Goal: Task Accomplishment & Management: Use online tool/utility

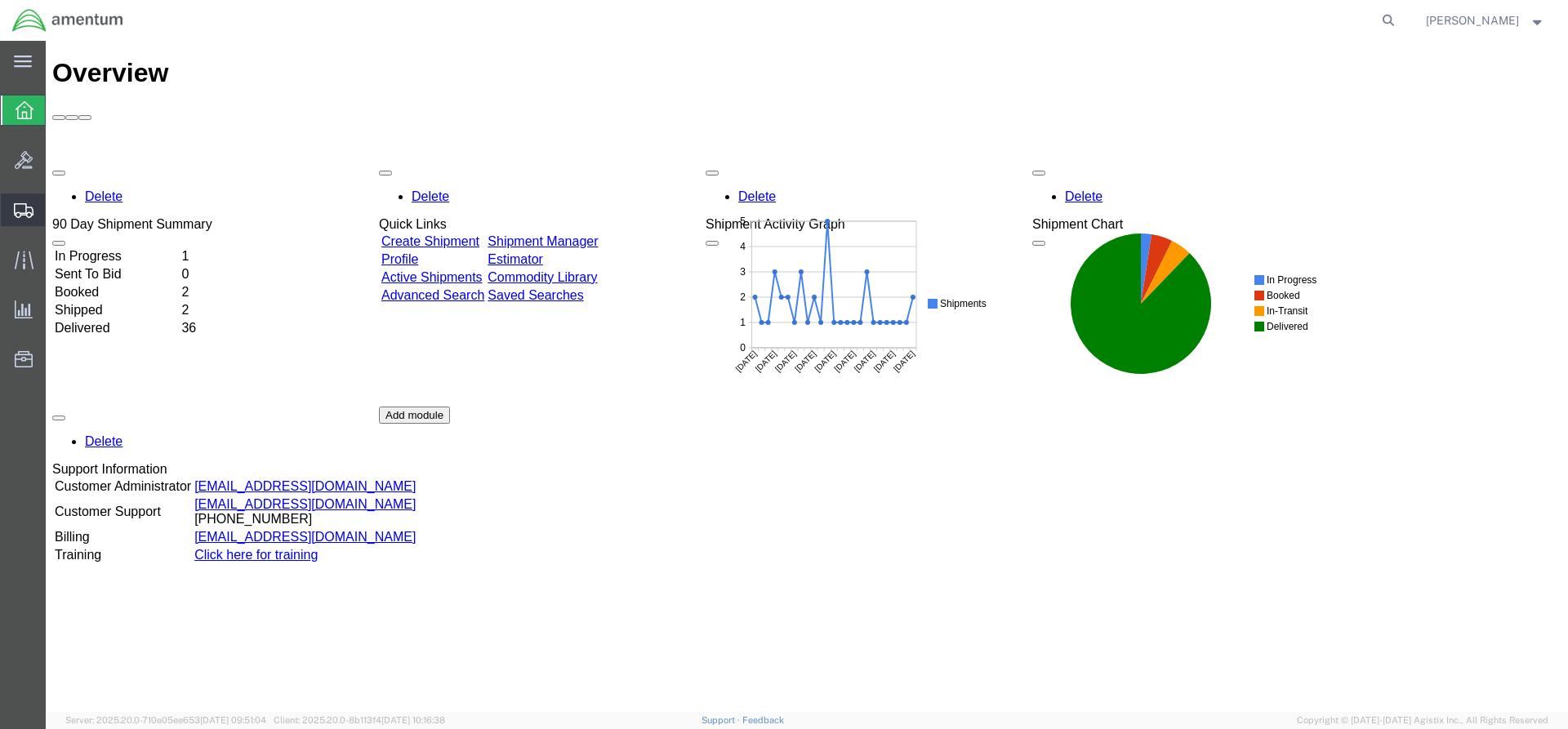
click at [56, 211] on span "Shipments" at bounding box center [51, 210] width 12 height 33
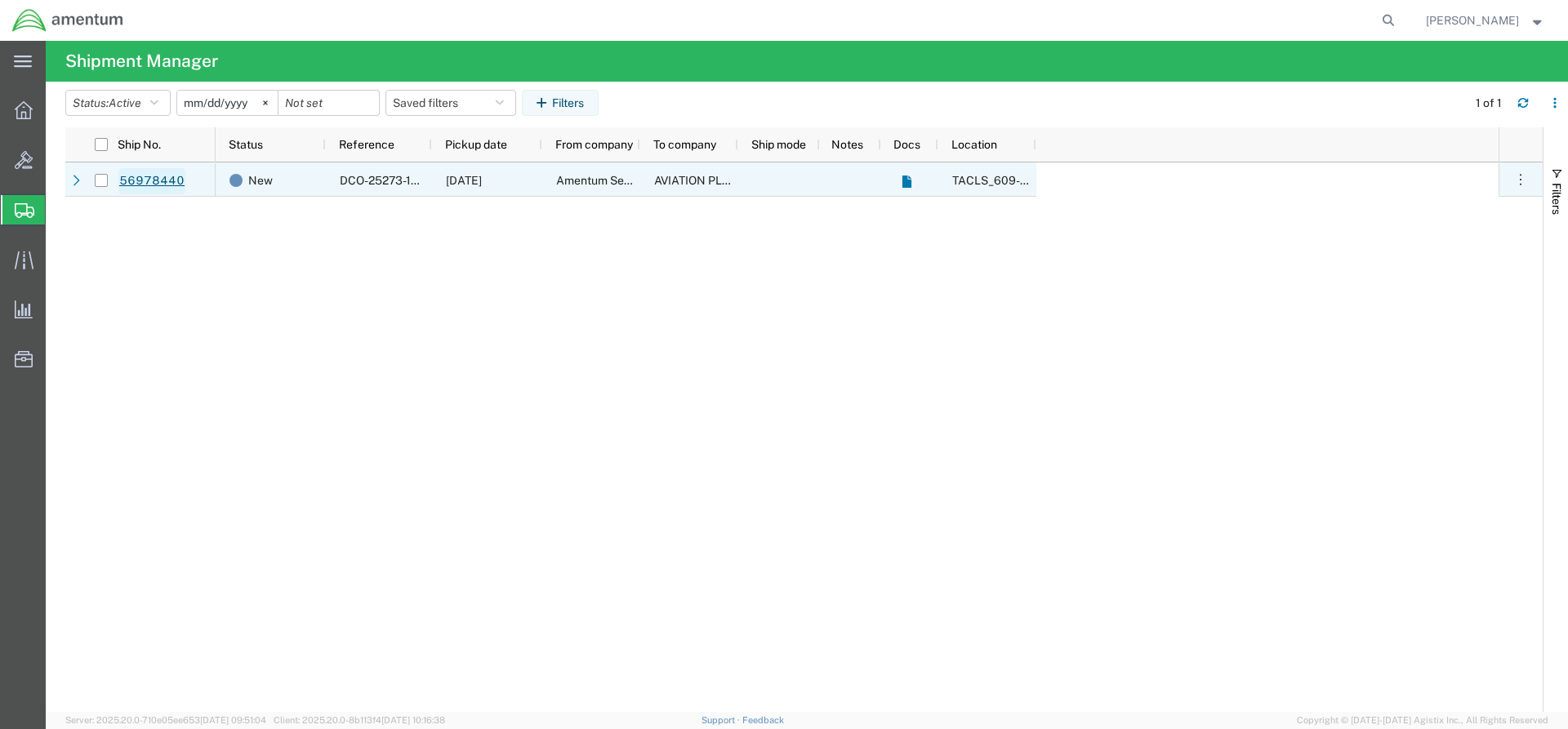
click at [158, 179] on link "56978440" at bounding box center [152, 181] width 67 height 26
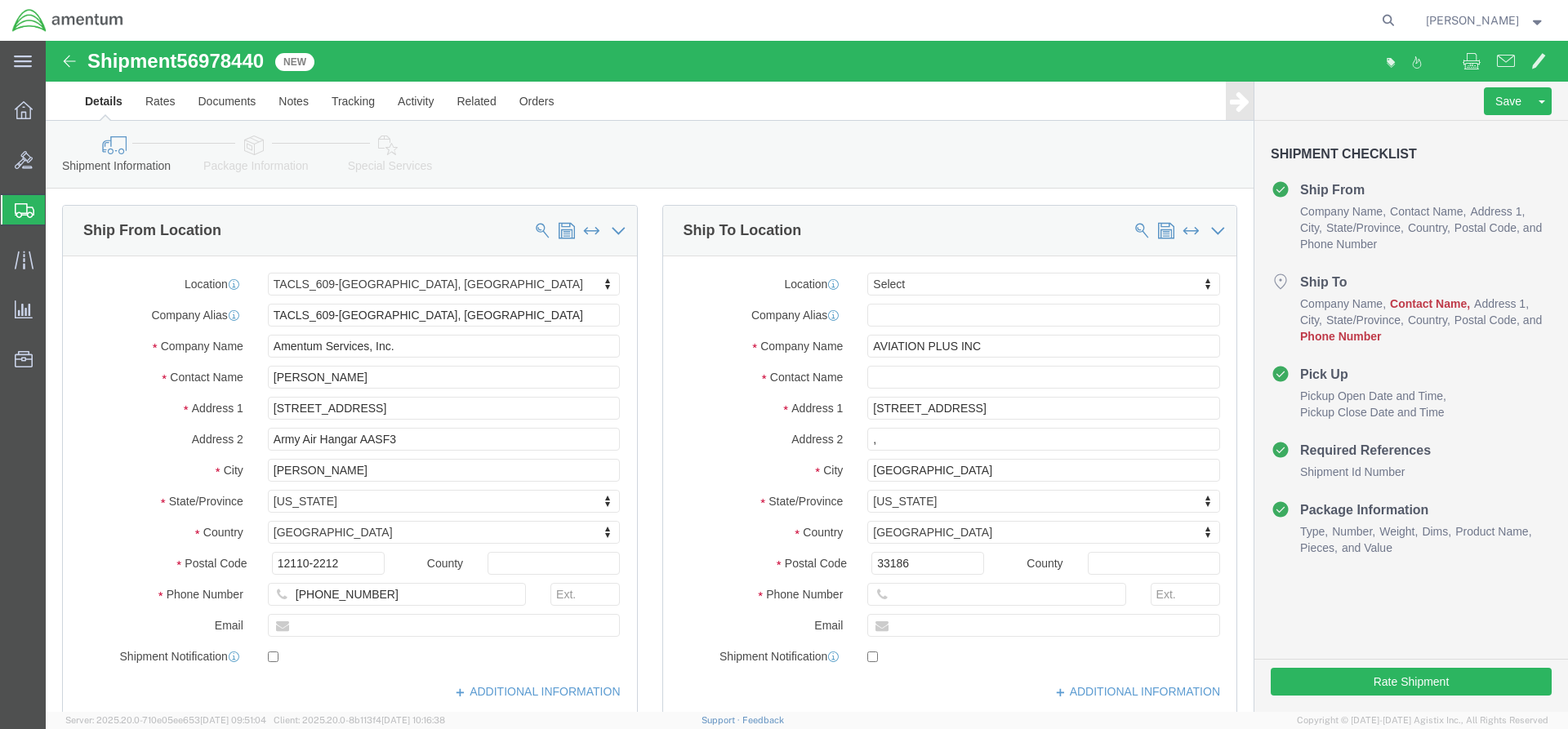
select select "42710"
select select
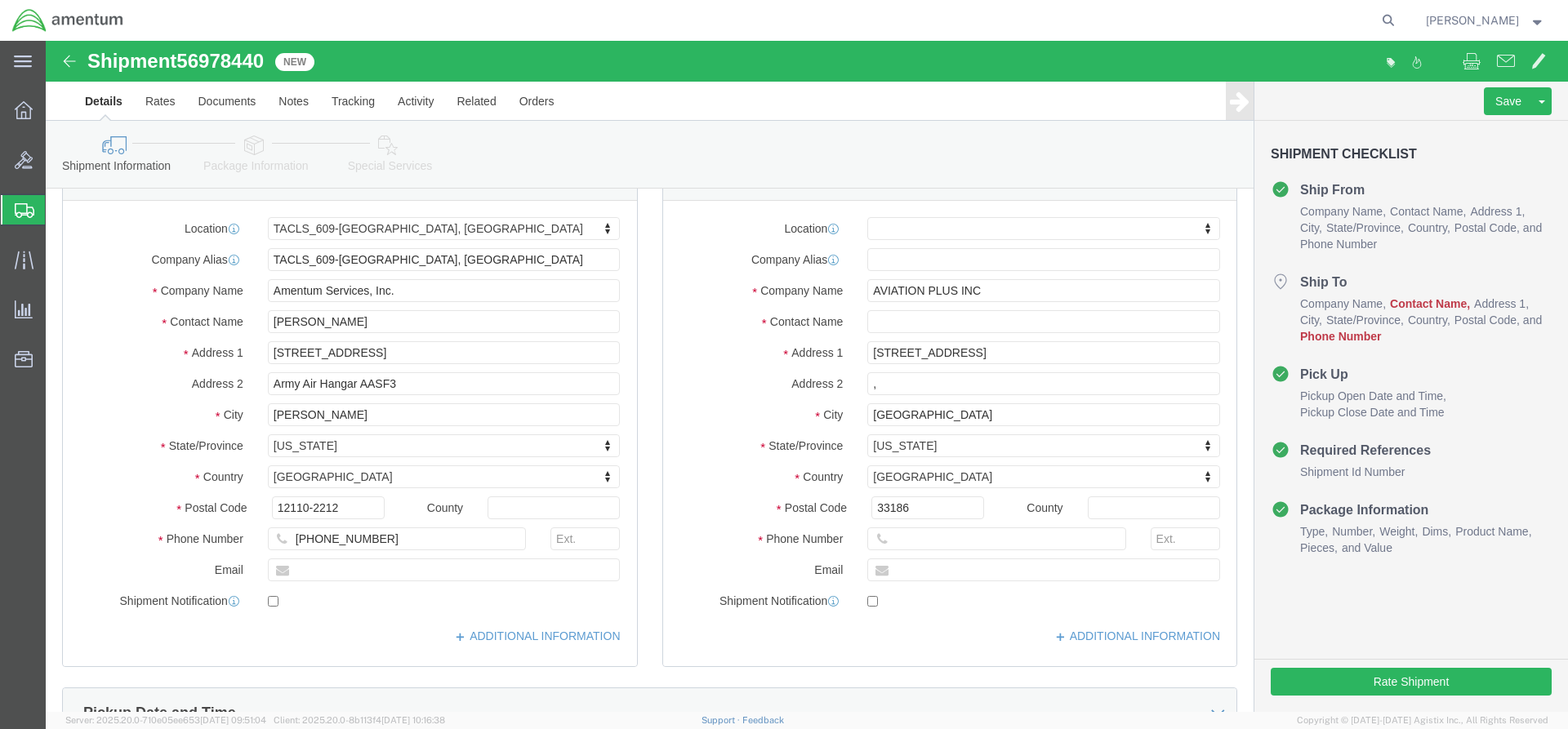
scroll to position [81, 0]
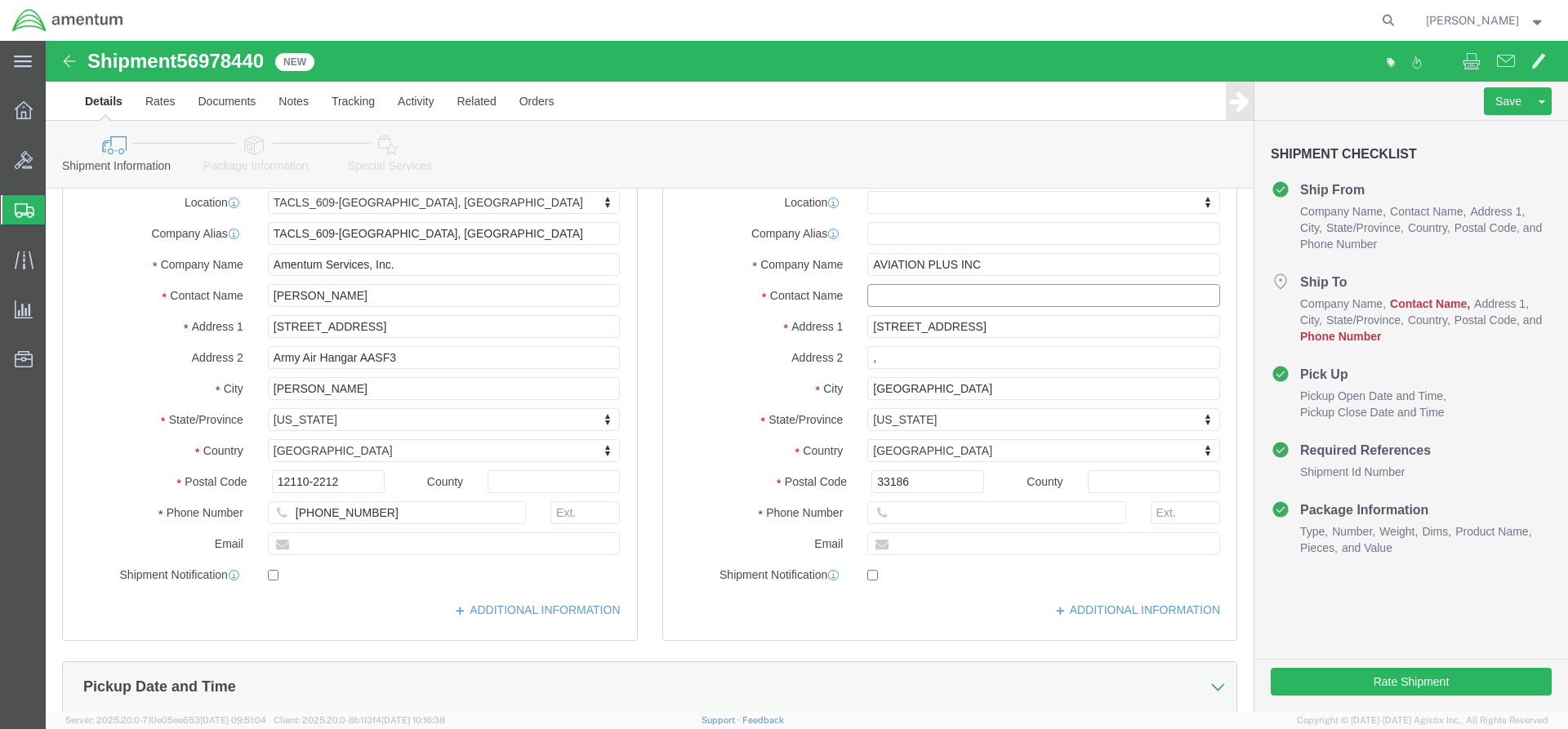
click input "text"
type input "Aviation Plus Inc"
click label "Contact Name"
paste input "[PHONE_NUMBER]"
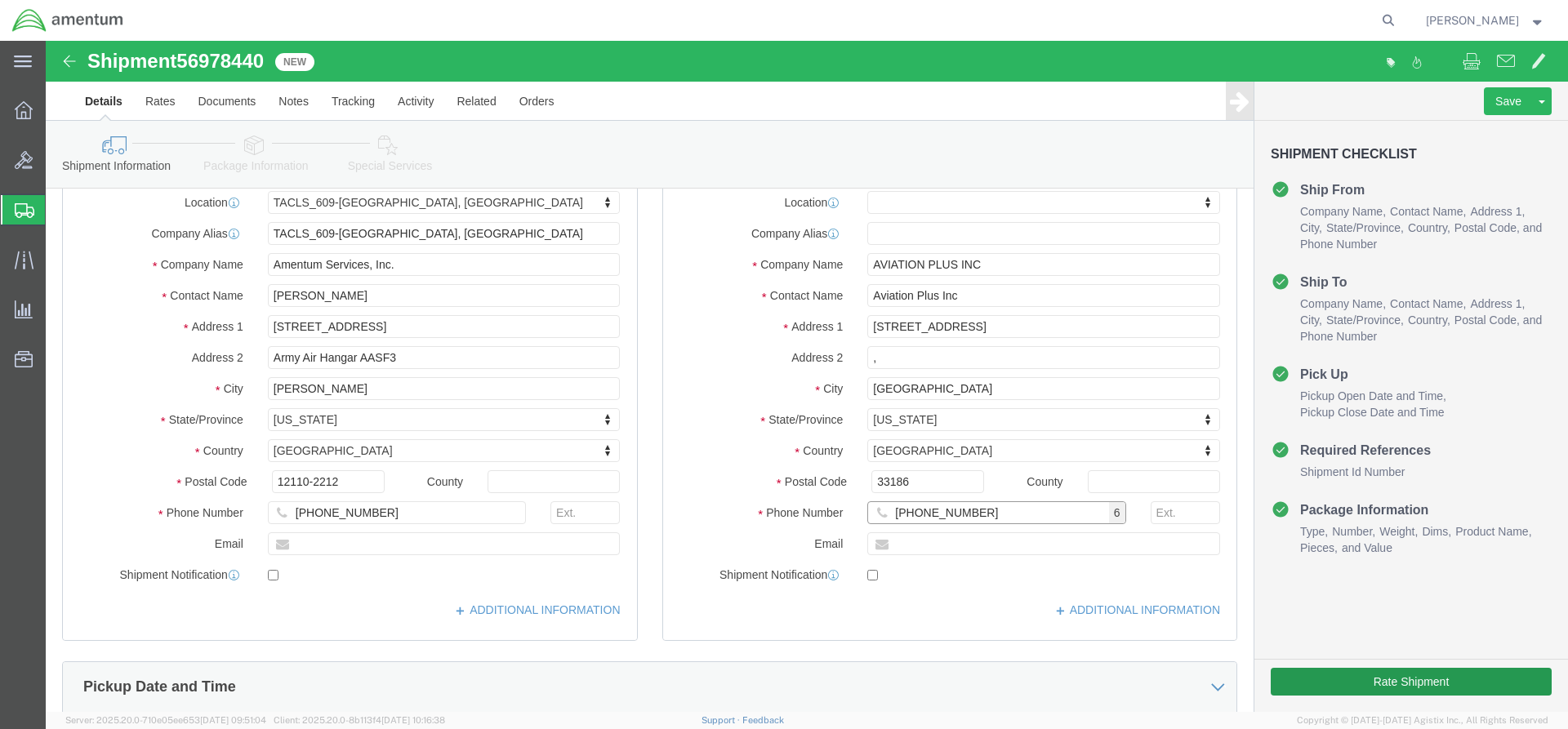
type input "[PHONE_NUMBER]"
click button "Rate Shipment"
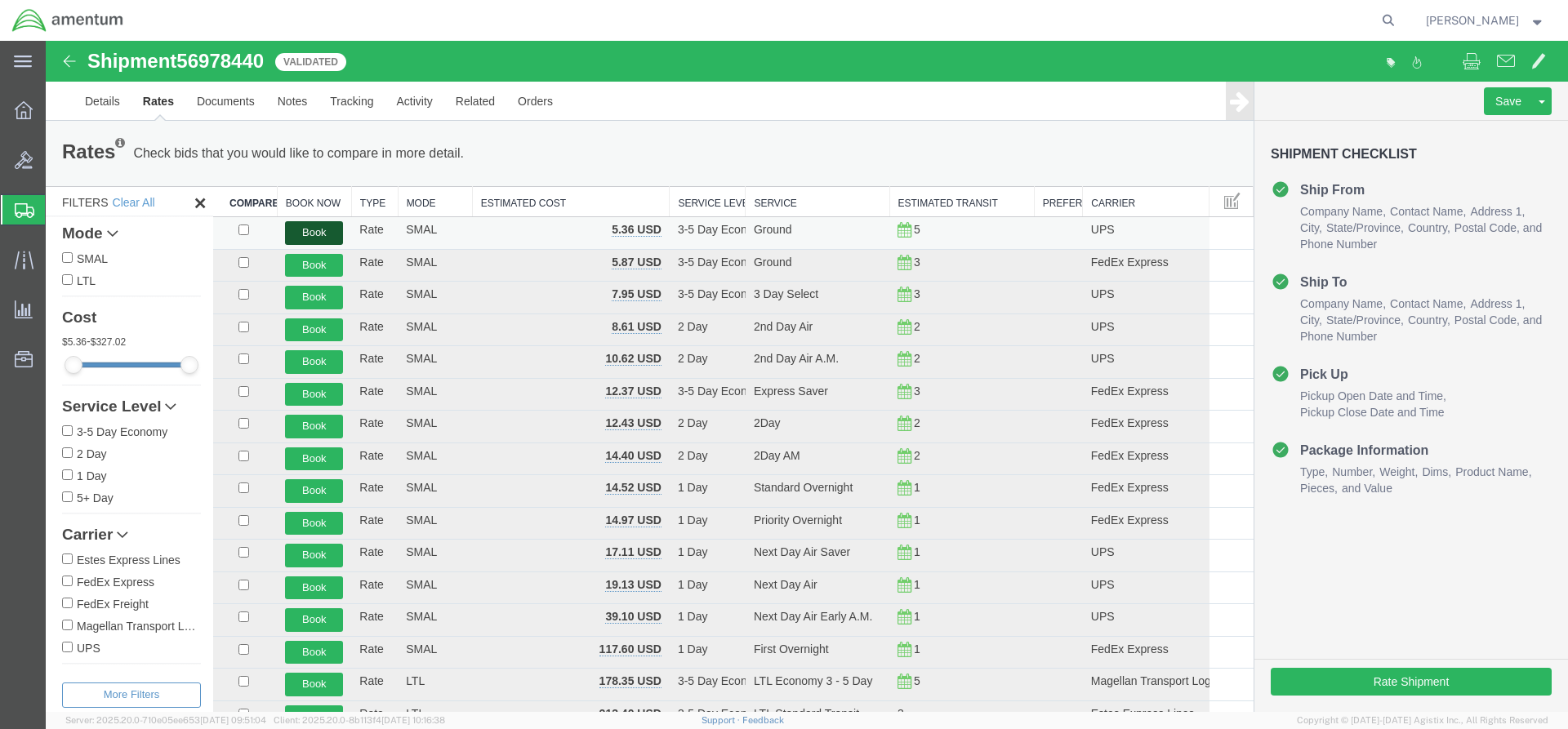
click at [318, 229] on button "Book" at bounding box center [314, 233] width 58 height 24
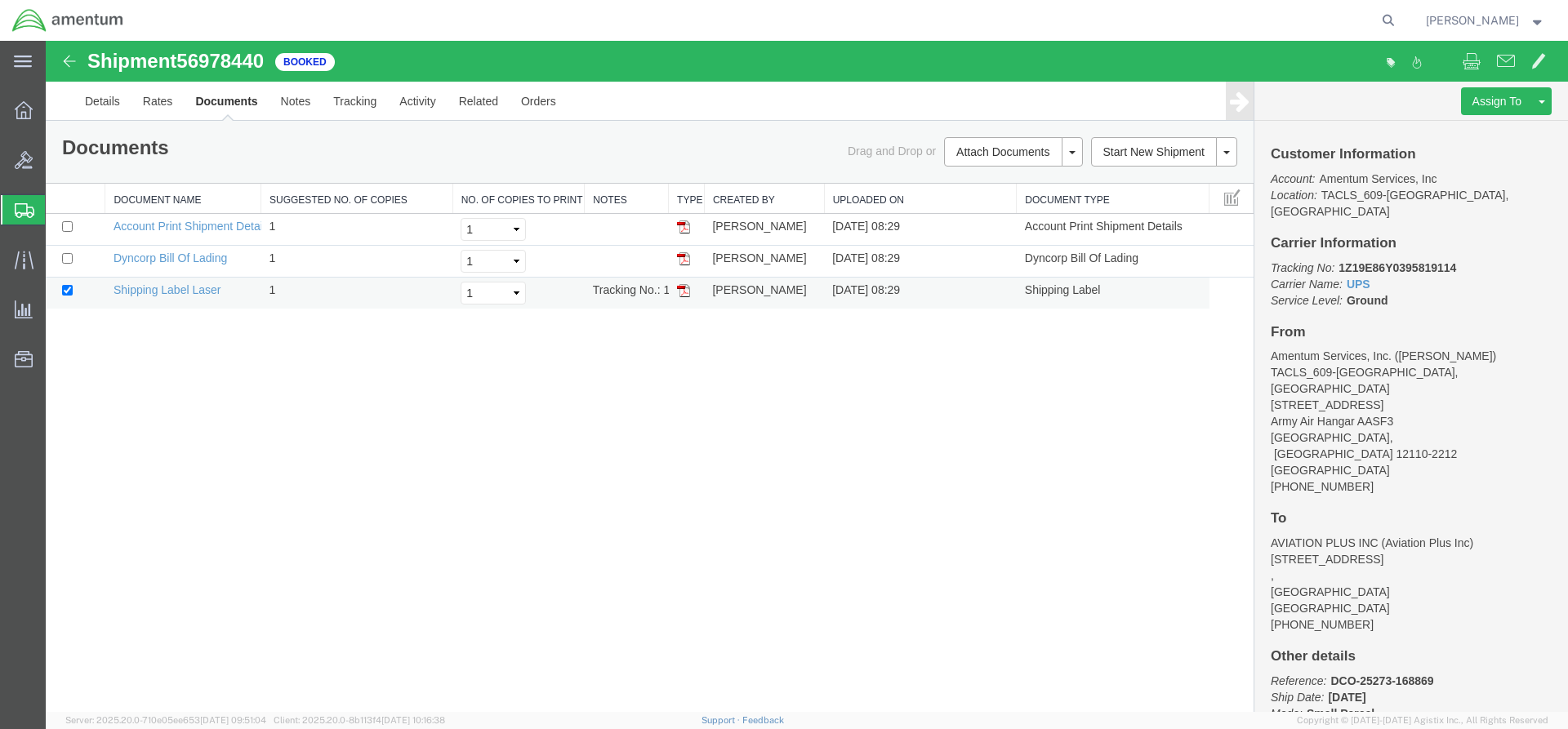
click at [687, 293] on img at bounding box center [684, 290] width 13 height 13
click at [58, 208] on span "Shipments" at bounding box center [52, 210] width 13 height 33
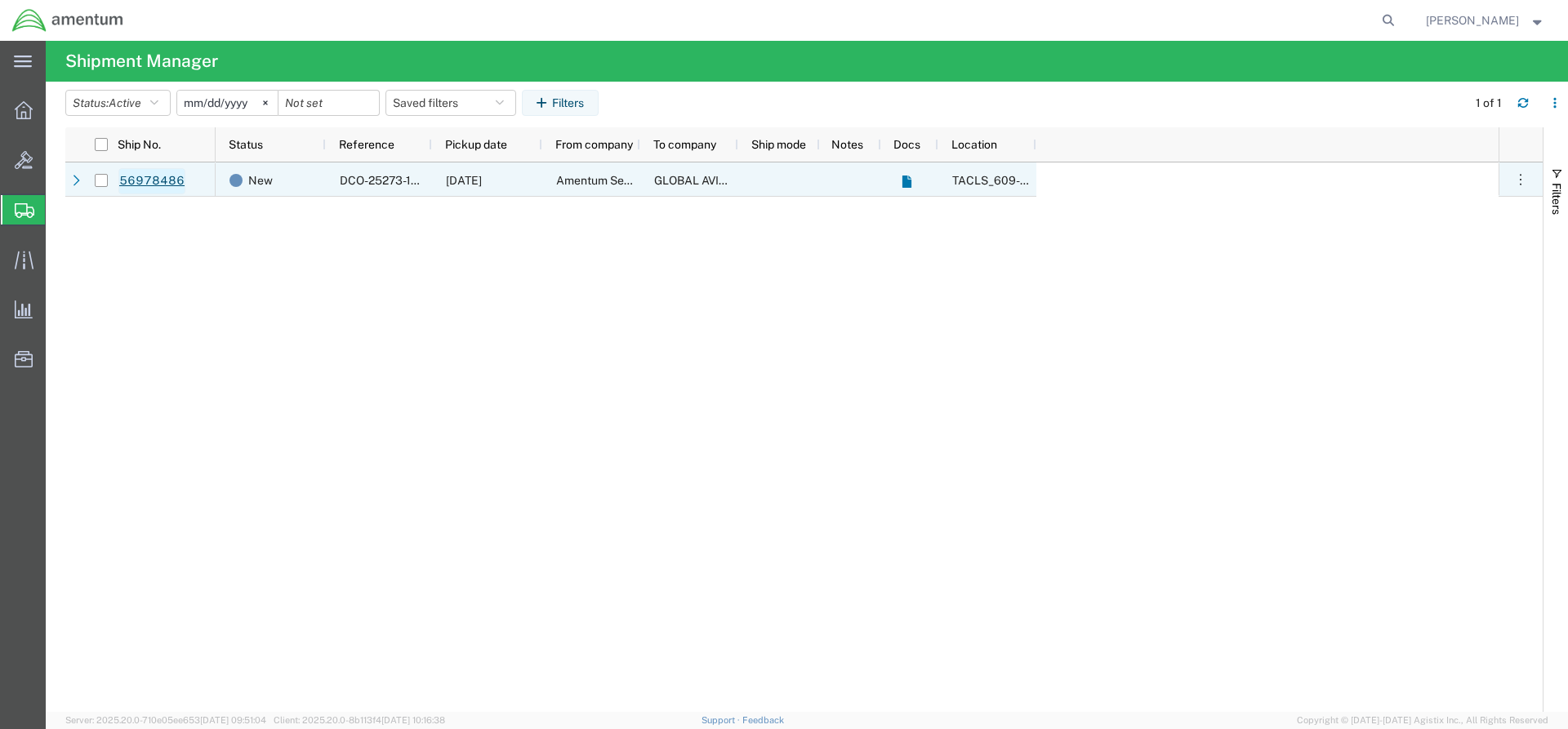
click at [150, 184] on link "56978486" at bounding box center [152, 181] width 67 height 26
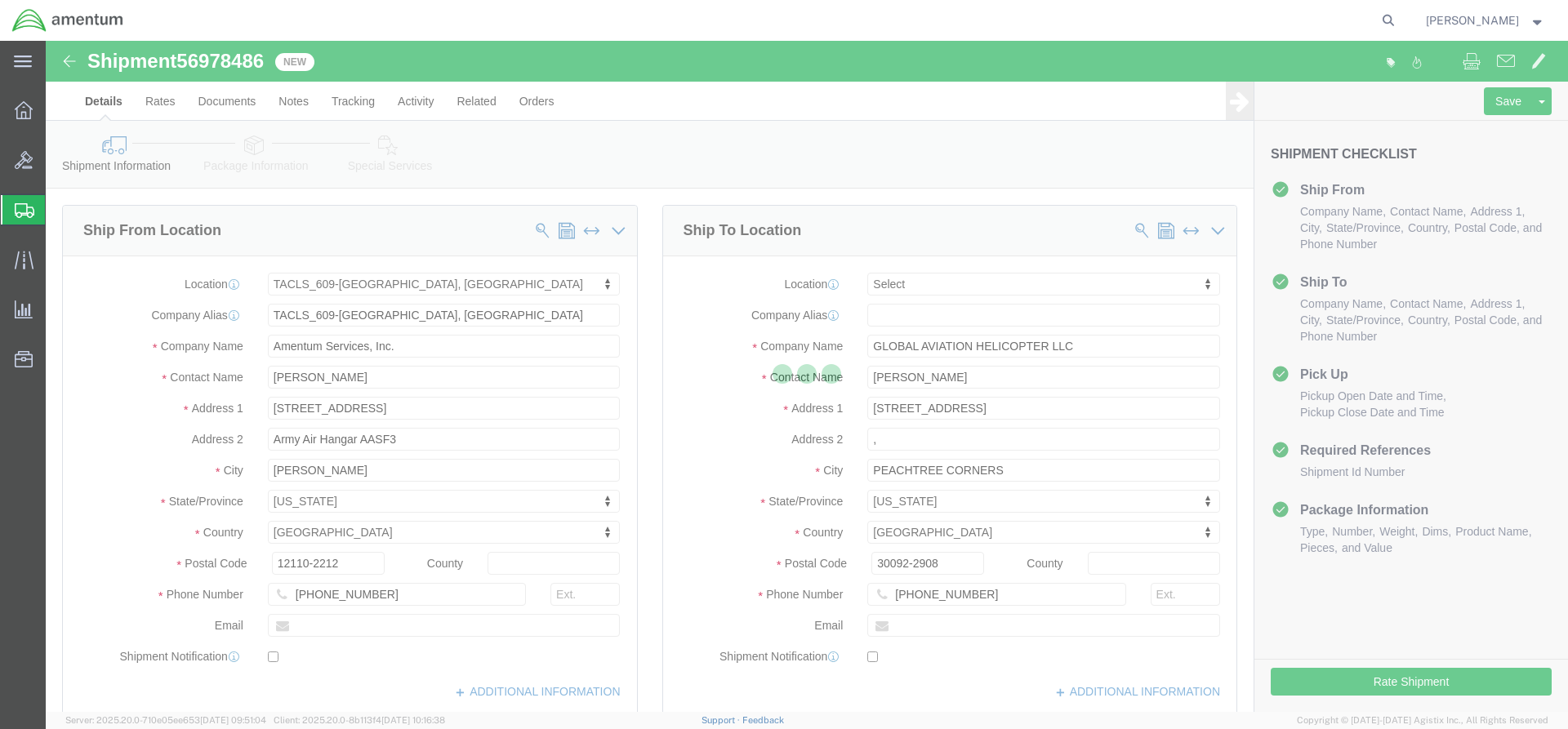
select select "42710"
select select
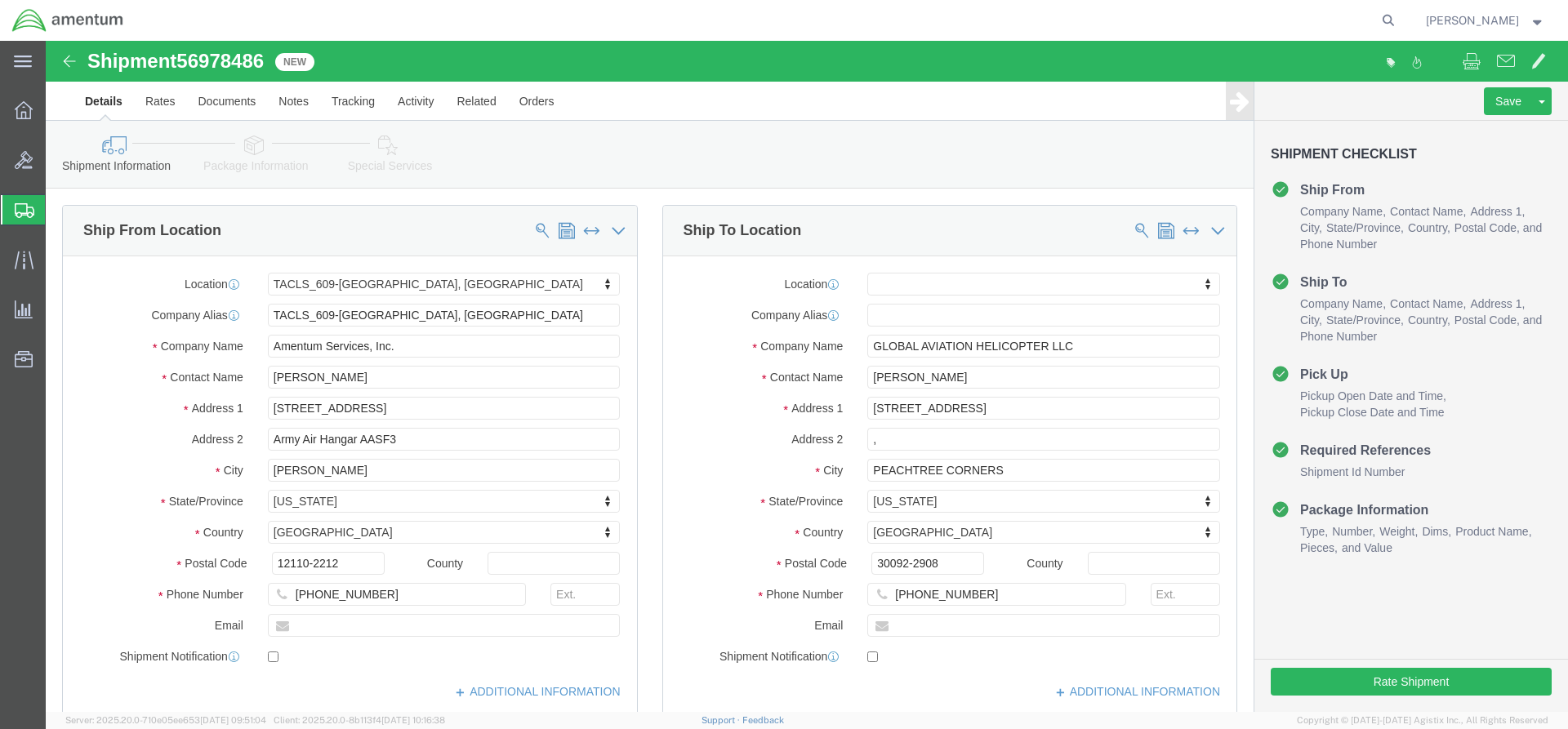
click at [58, 206] on span "Shipments" at bounding box center [52, 210] width 13 height 33
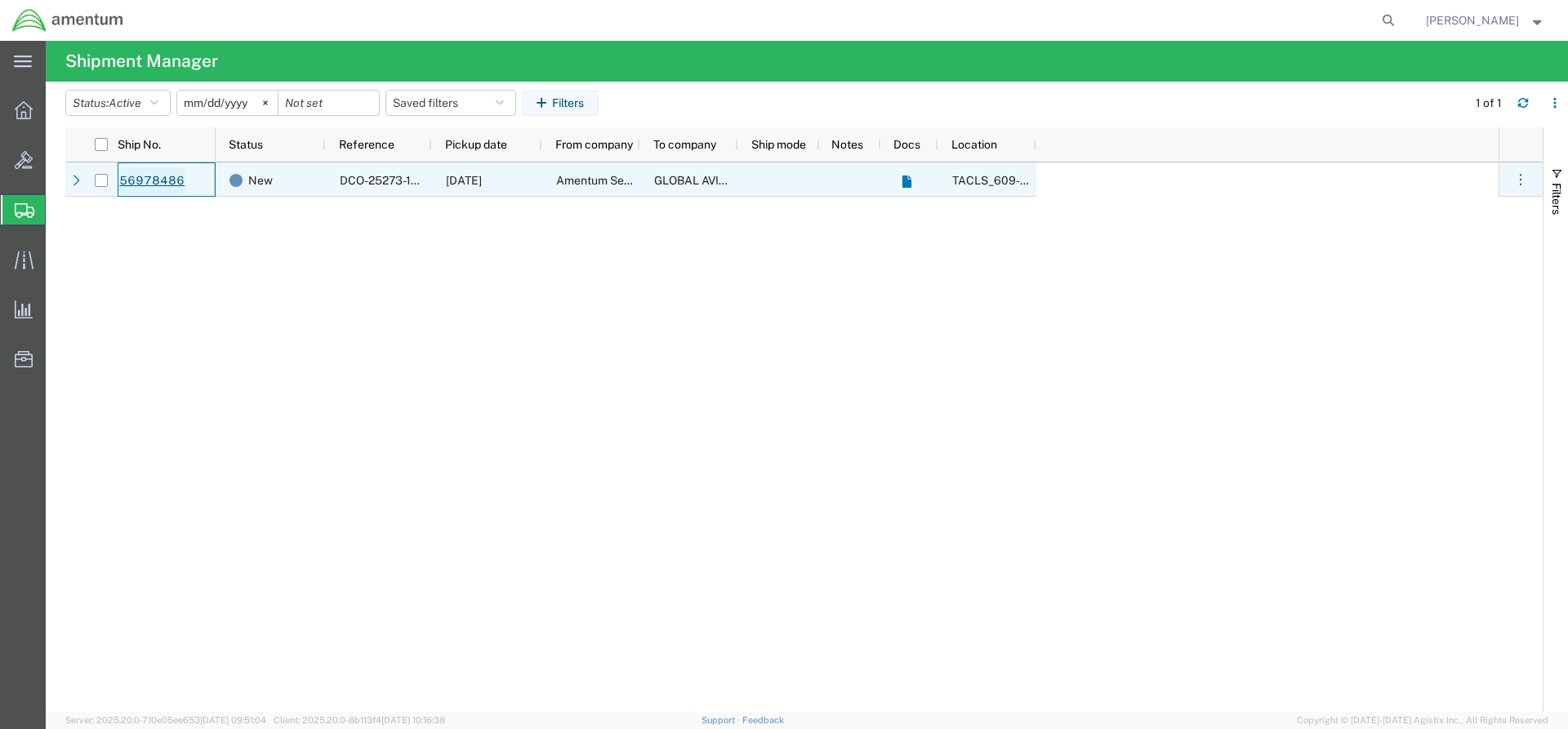
click at [146, 175] on link "56978486" at bounding box center [152, 181] width 67 height 26
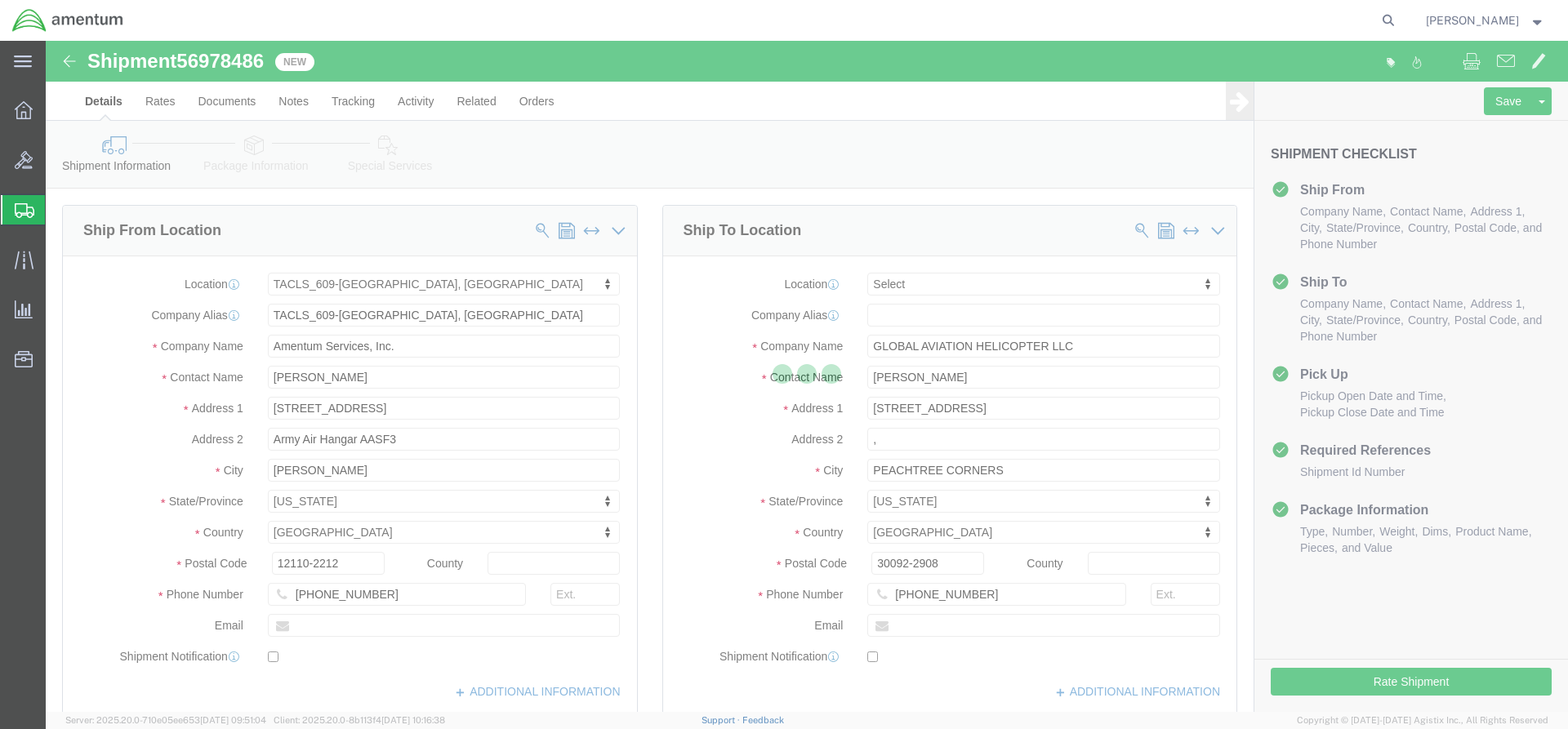
select select "42710"
select select
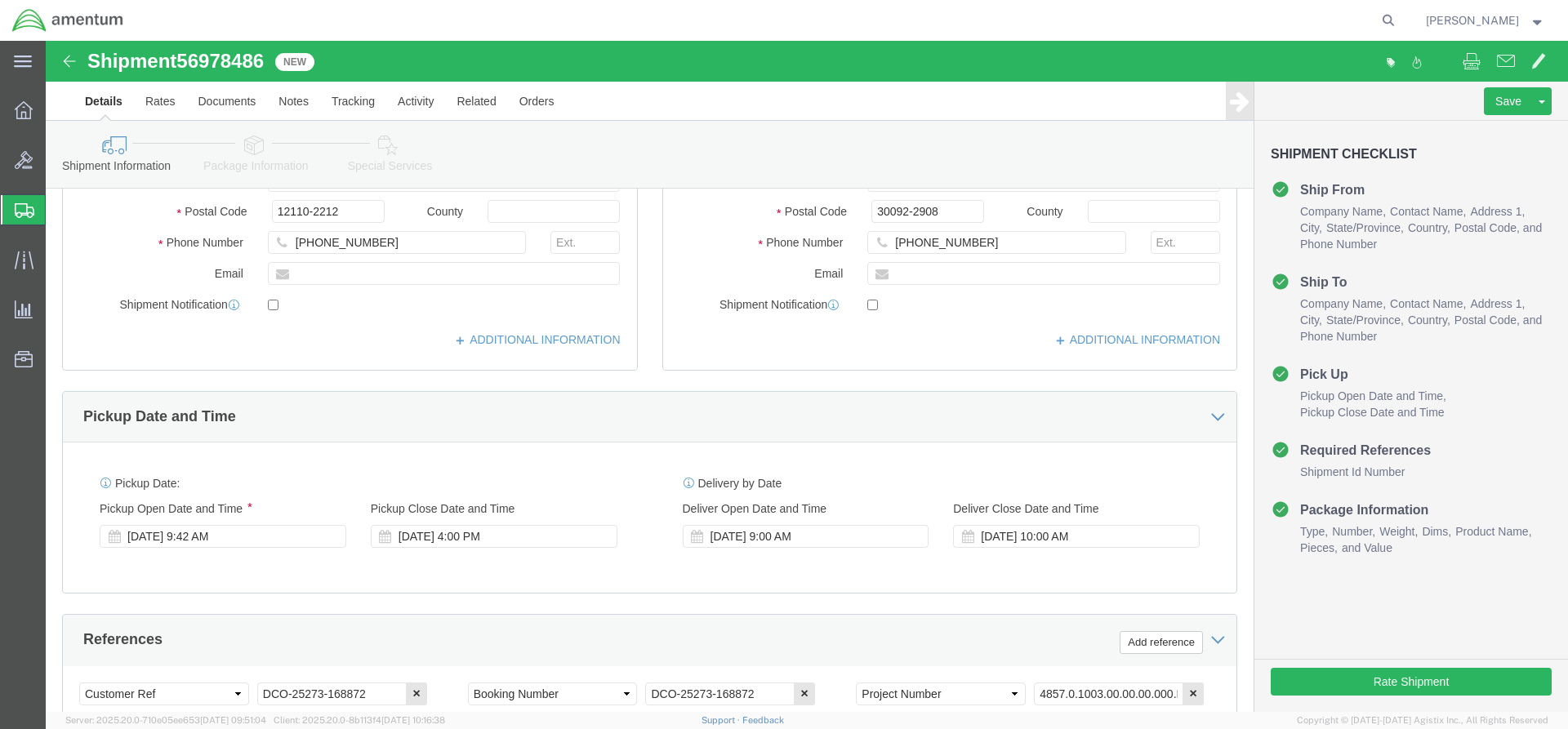
scroll to position [793, 0]
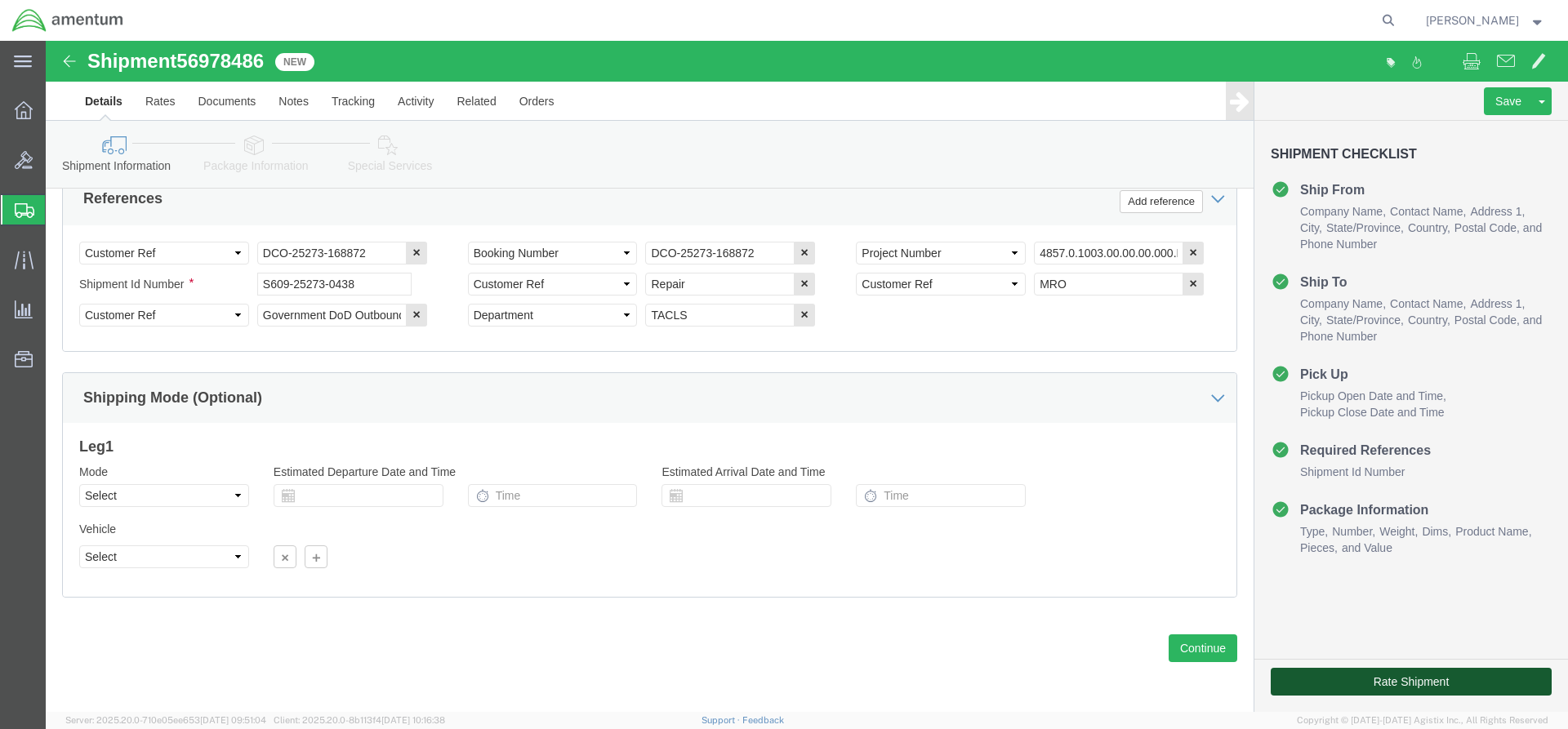
click button "Rate Shipment"
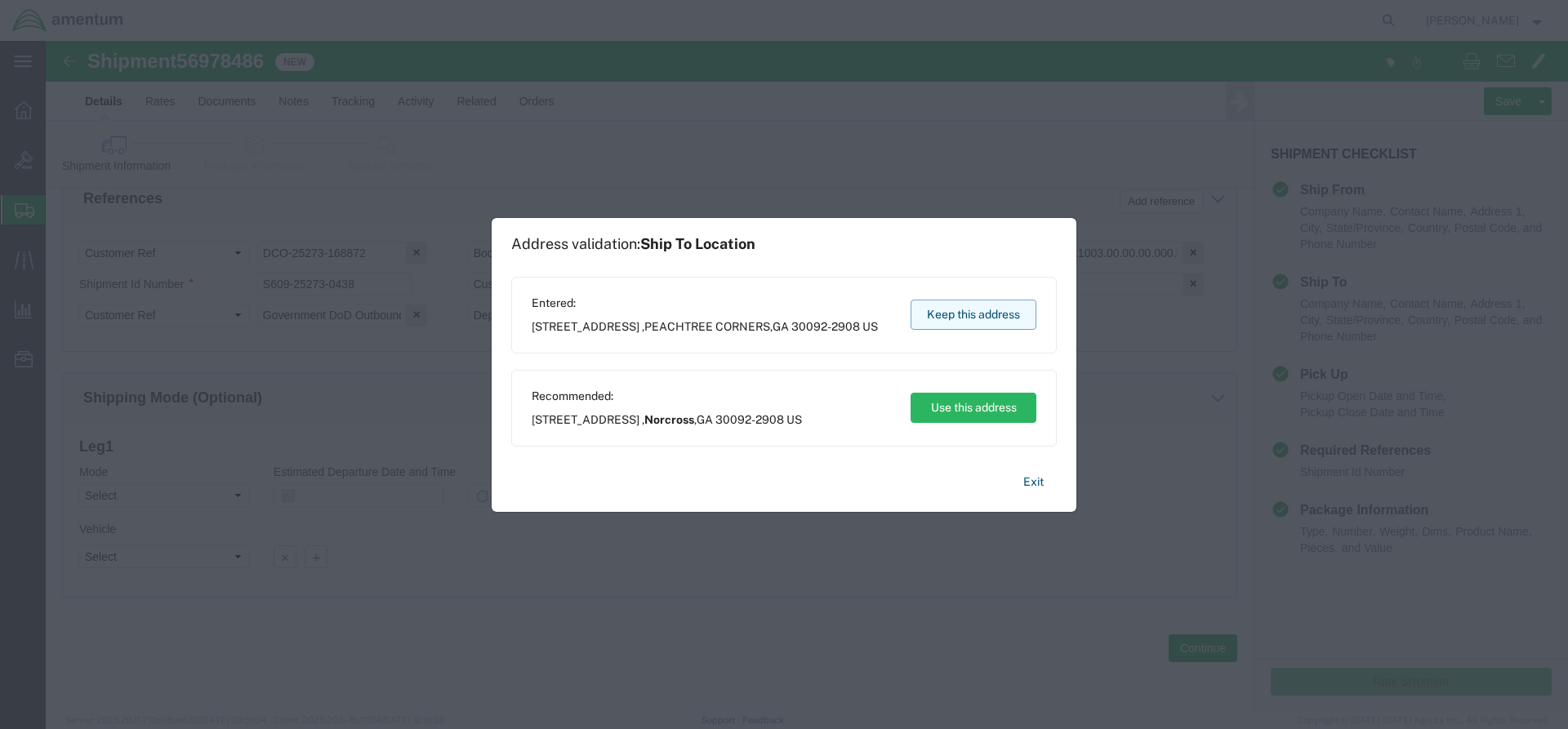
click at [946, 317] on button "Keep this address" at bounding box center [973, 314] width 126 height 30
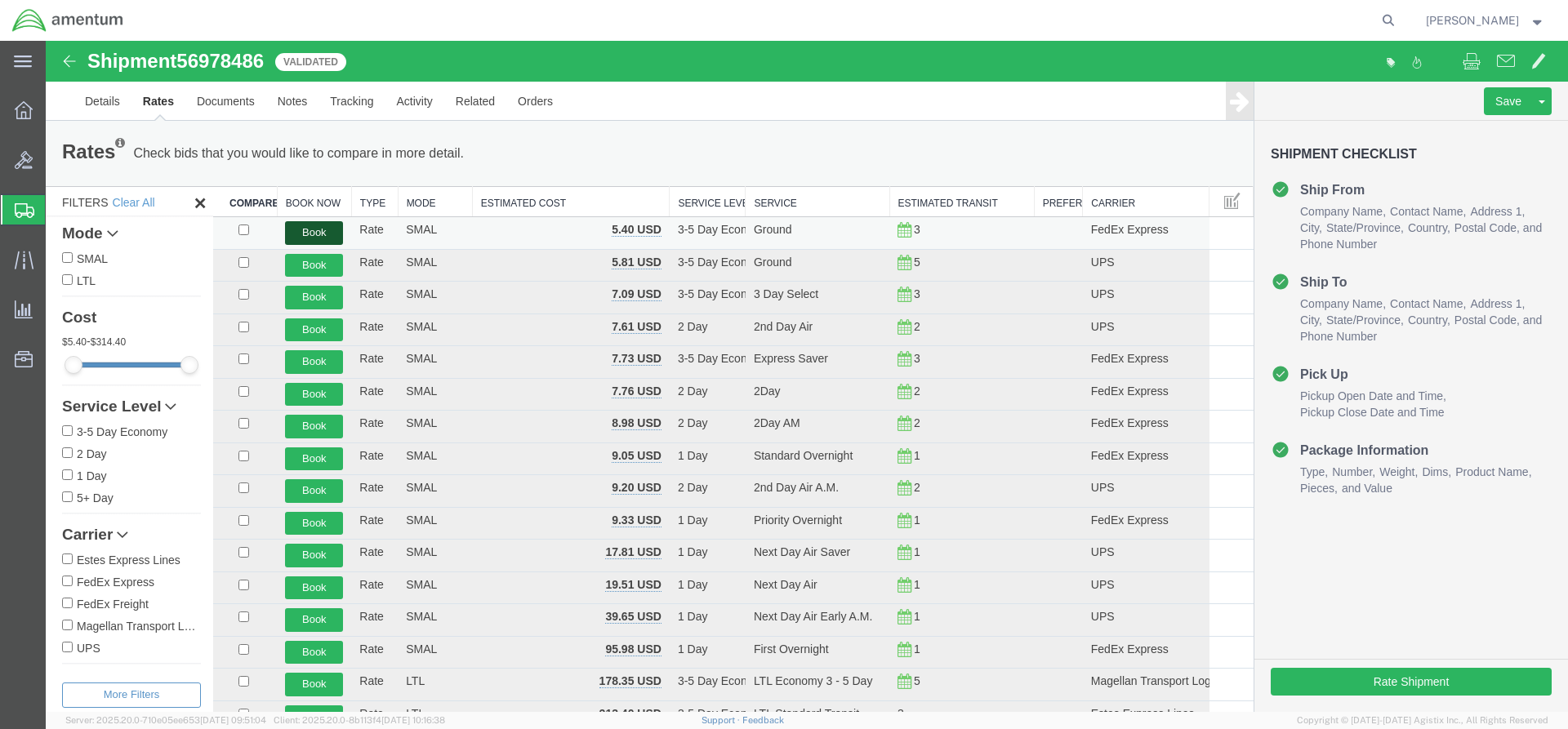
click at [309, 231] on button "Book" at bounding box center [314, 233] width 58 height 24
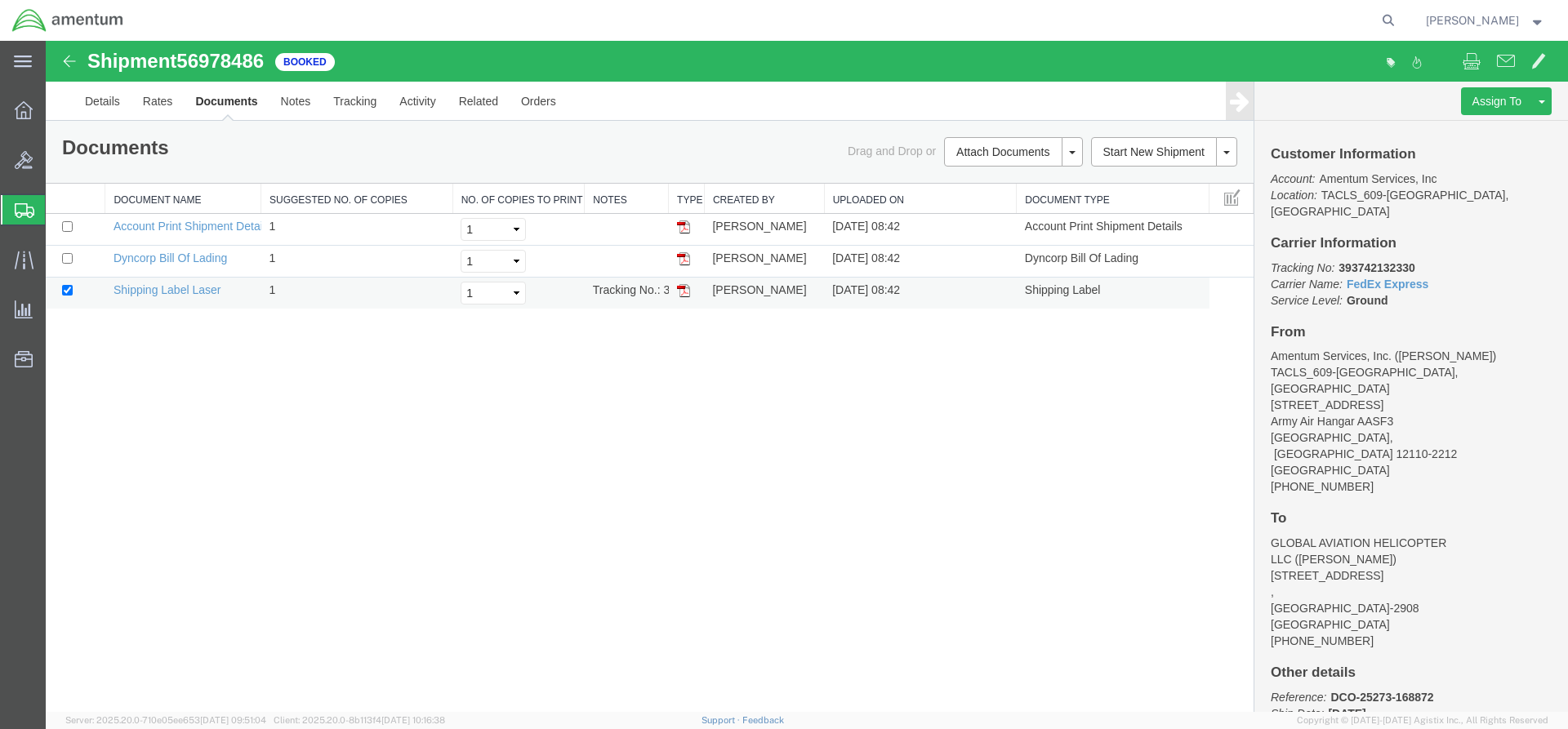
click at [681, 286] on img at bounding box center [684, 290] width 13 height 13
click at [58, 199] on span "Shipments" at bounding box center [52, 210] width 13 height 33
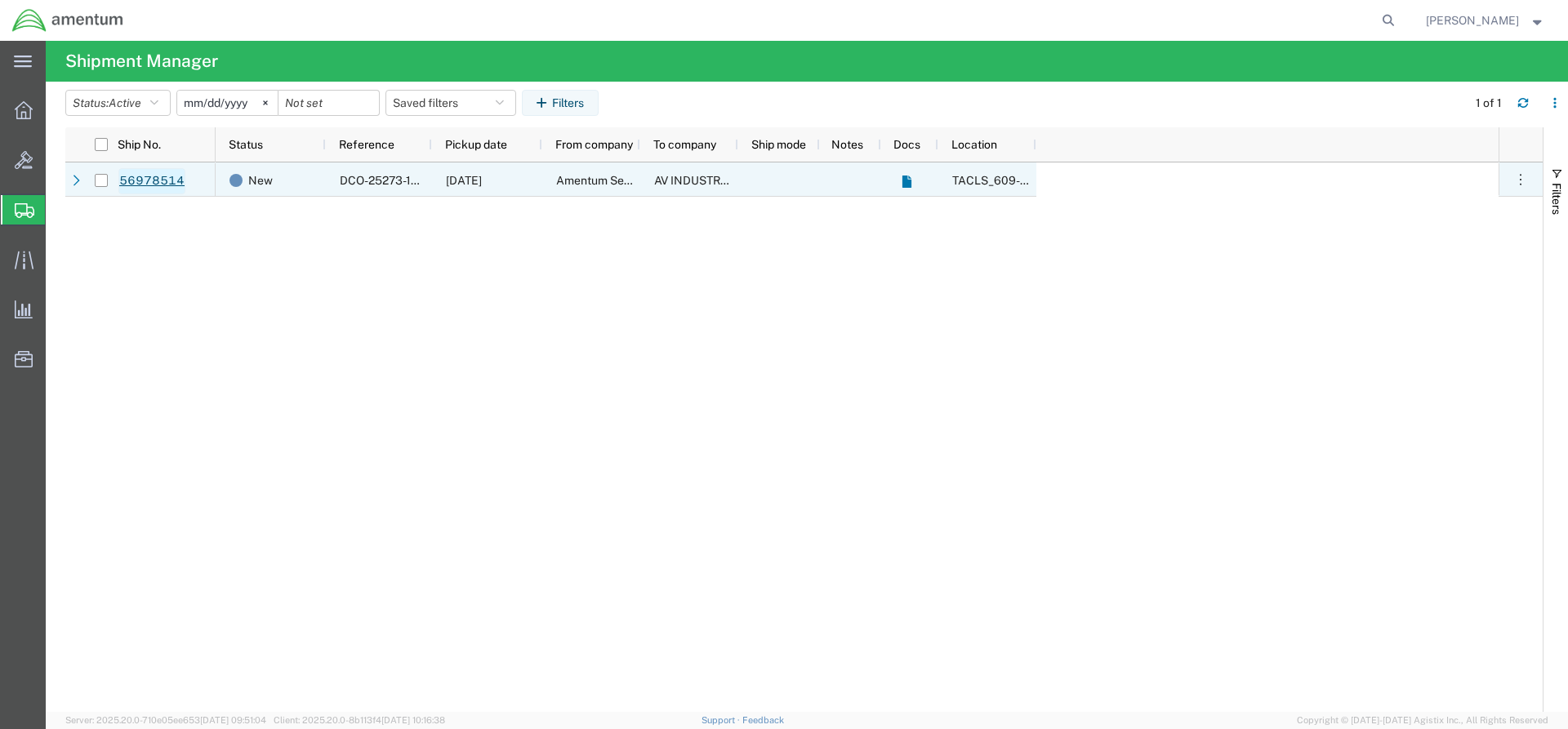
click at [149, 179] on link "56978514" at bounding box center [152, 181] width 67 height 26
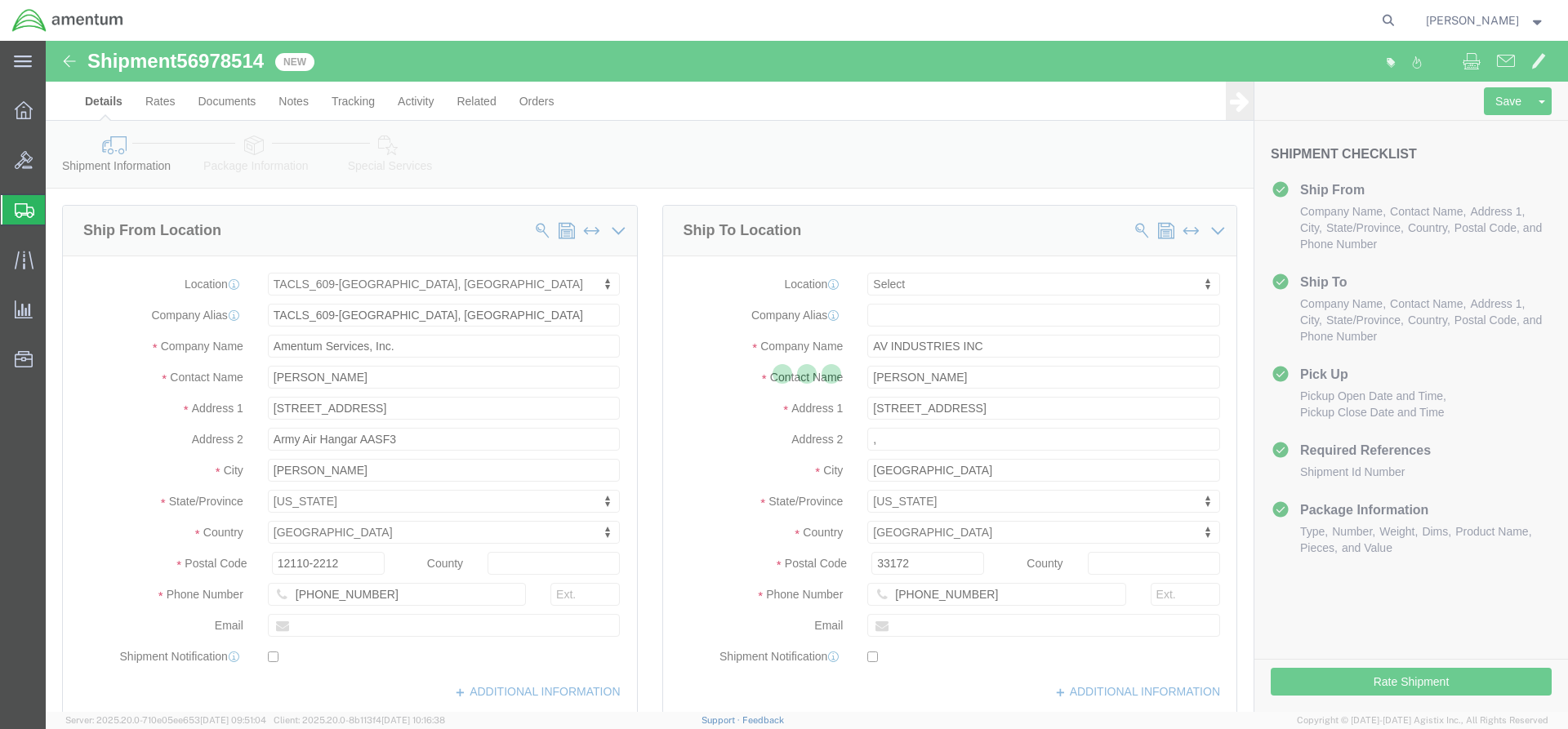
select select "42710"
select select
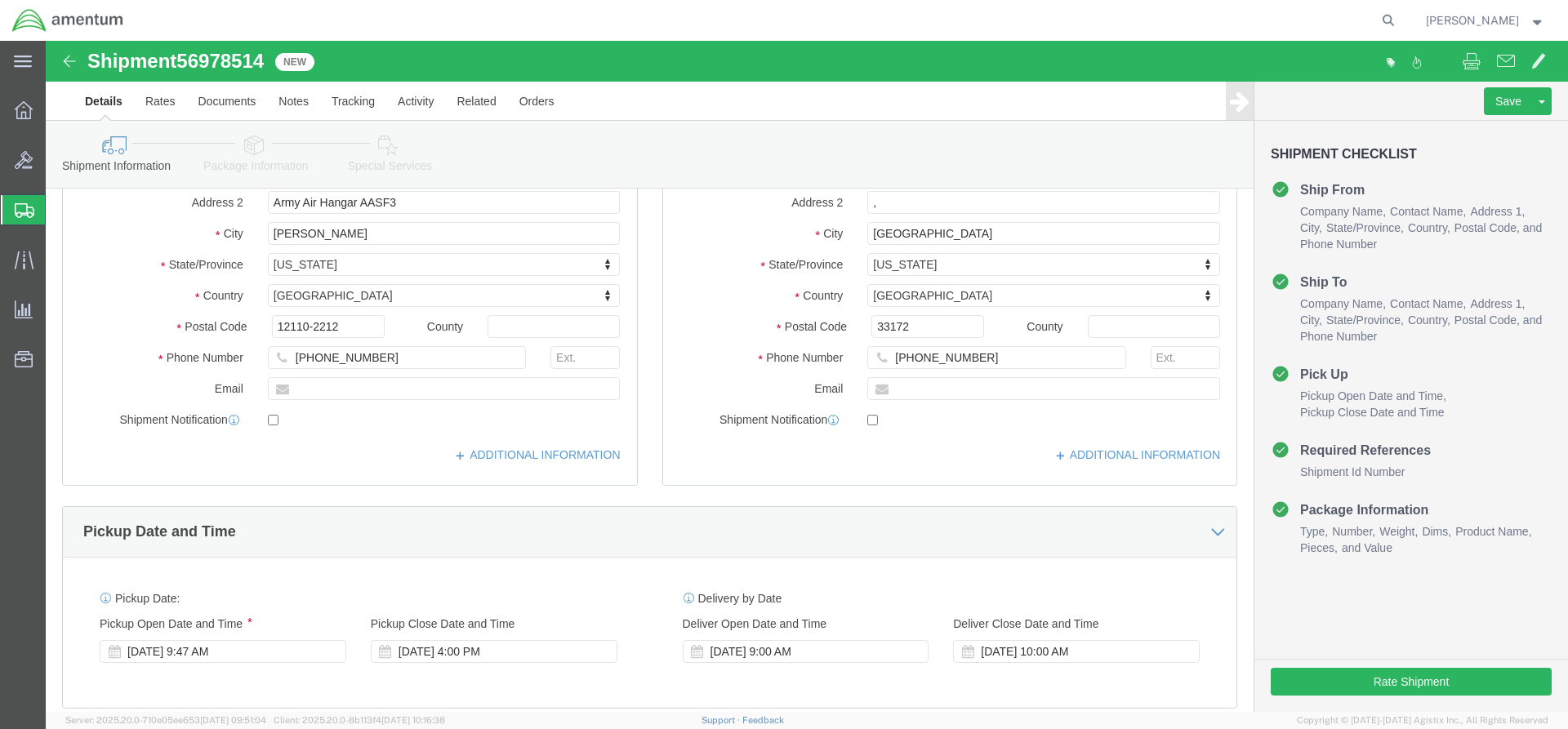
scroll to position [245, 0]
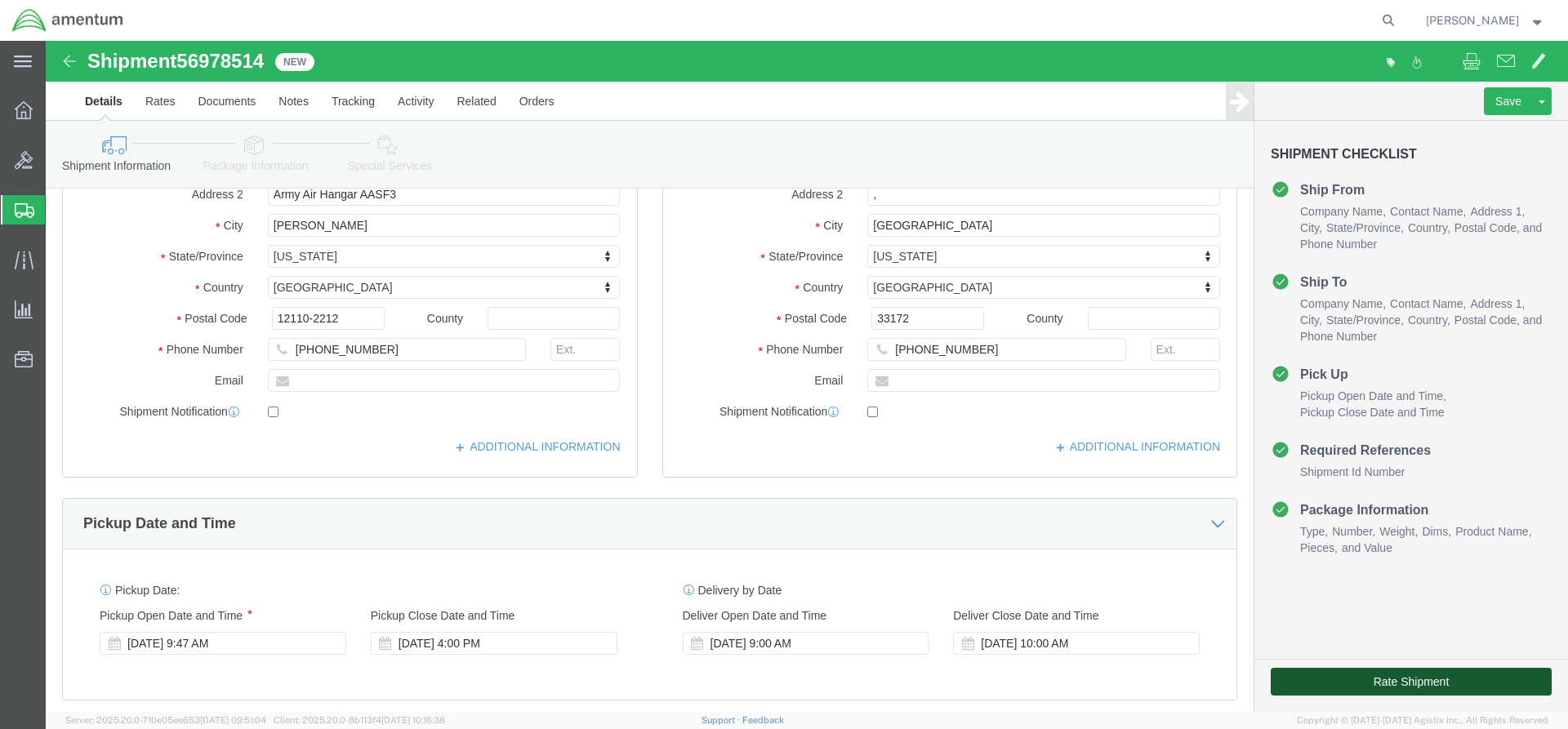
click button "Rate Shipment"
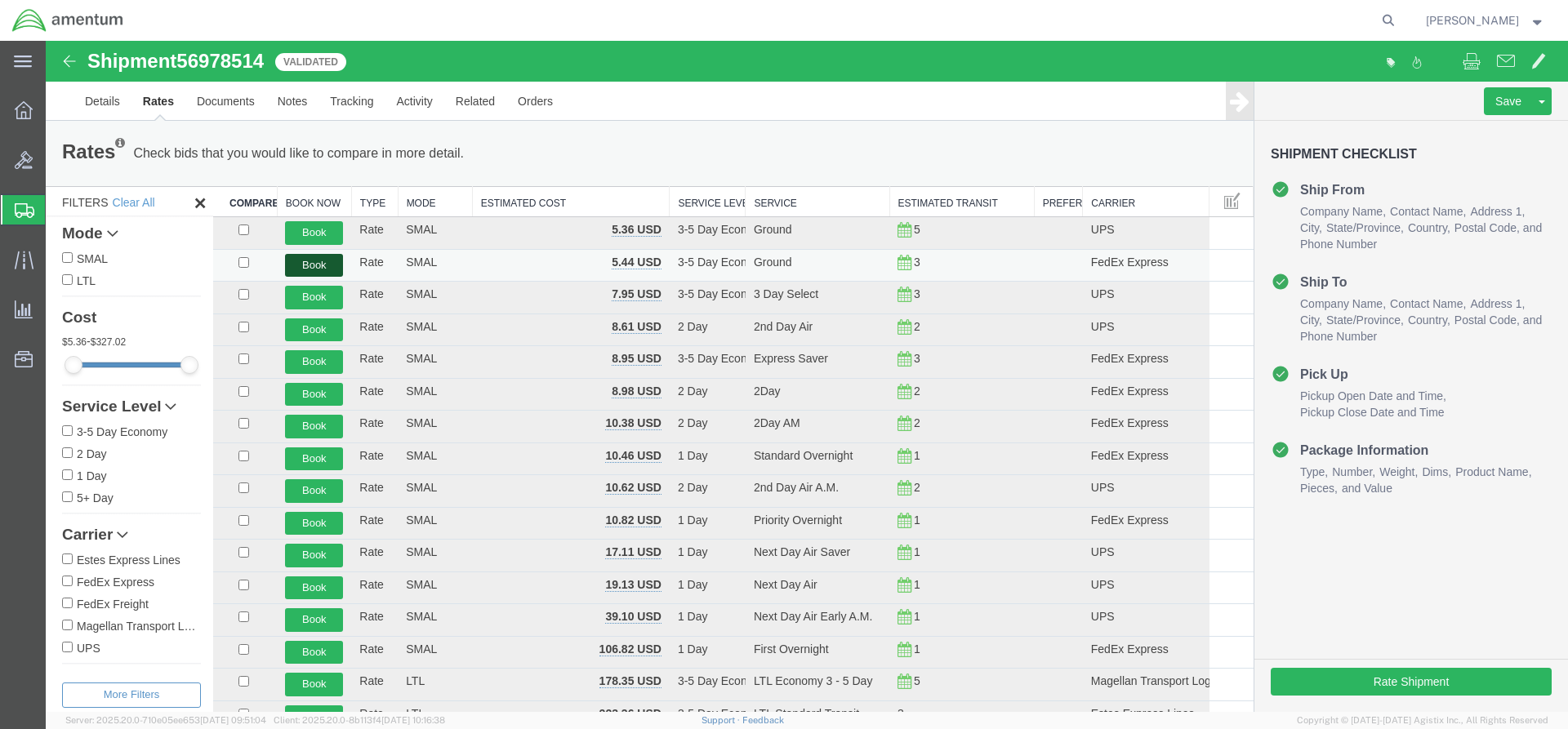
click at [323, 265] on button "Book" at bounding box center [314, 266] width 58 height 24
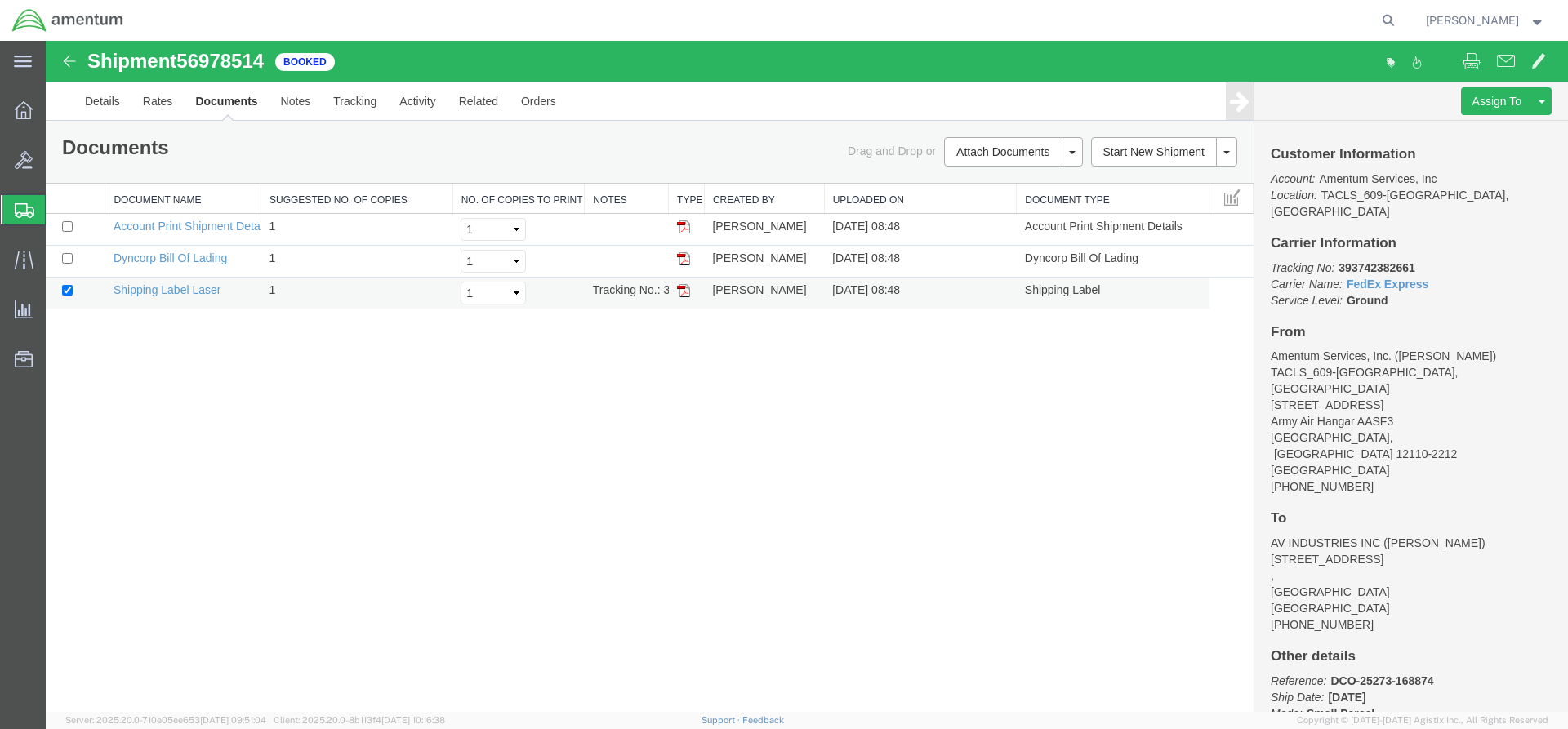
click at [686, 290] on img at bounding box center [684, 290] width 13 height 13
